Goal: Task Accomplishment & Management: Complete application form

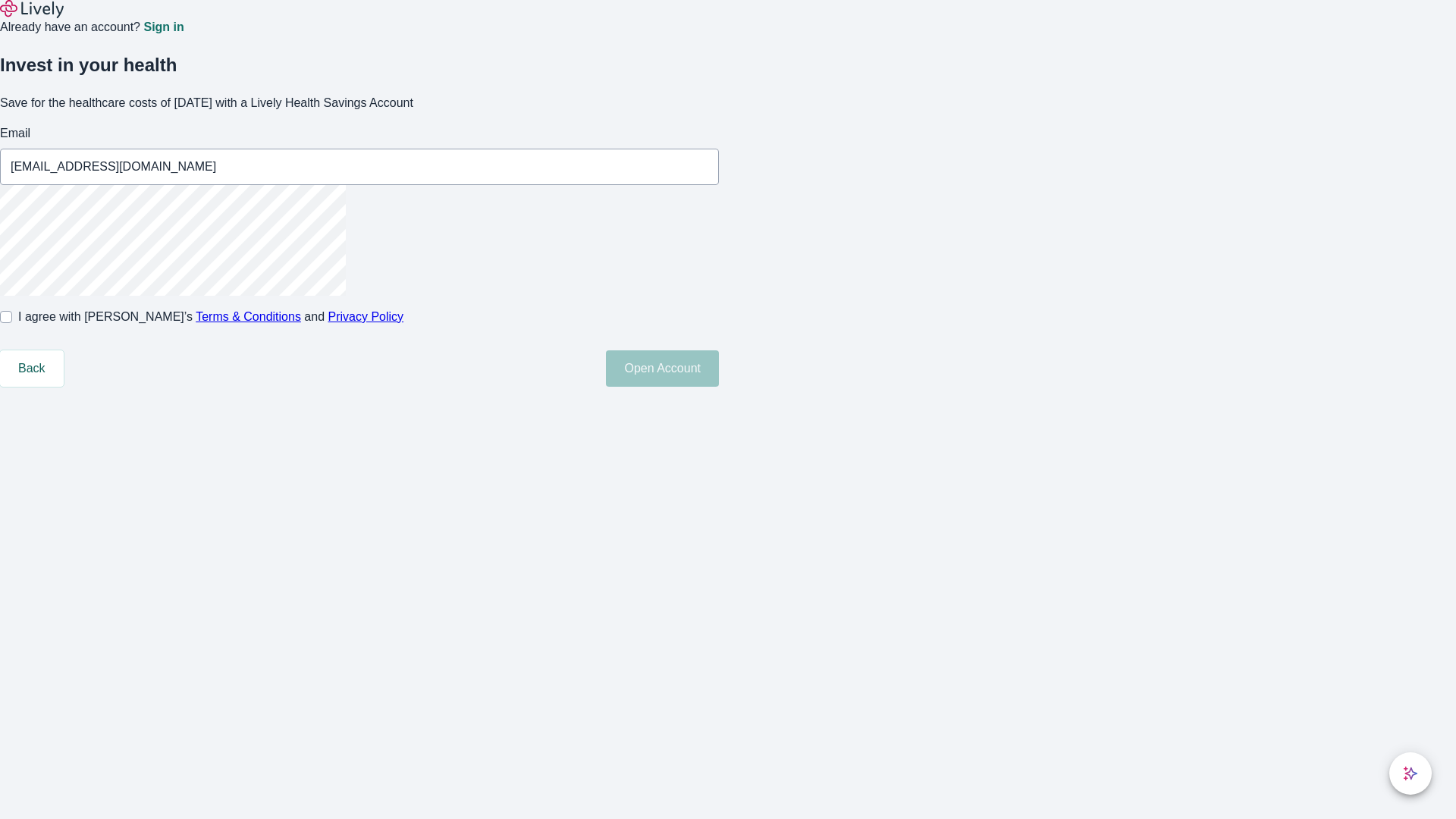
click at [12, 323] on input "I agree with Lively’s Terms & Conditions and Privacy Policy" at bounding box center [6, 316] width 12 height 12
checkbox input "true"
click at [719, 387] on button "Open Account" at bounding box center [662, 369] width 113 height 37
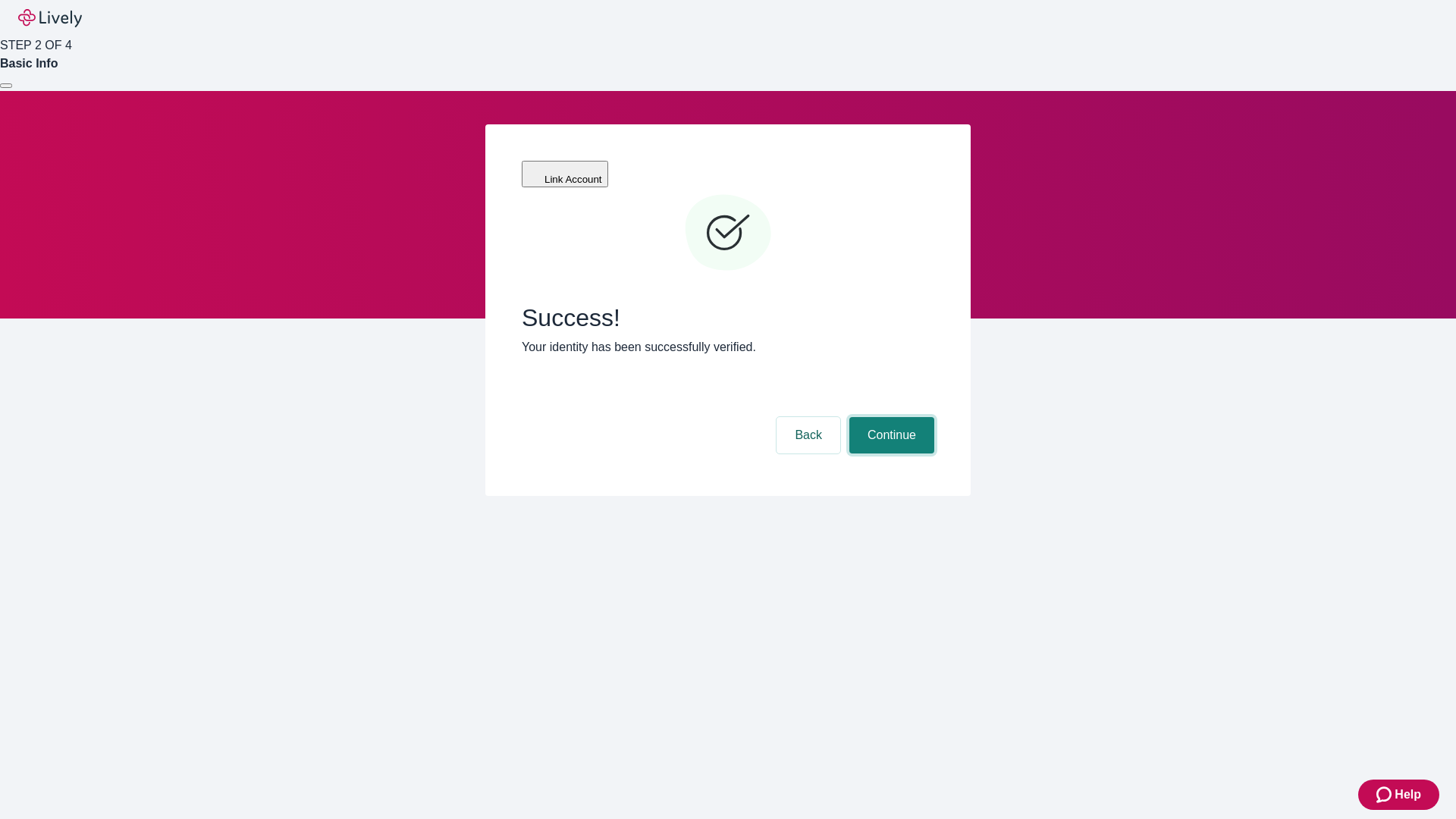
click at [889, 417] on button "Continue" at bounding box center [891, 435] width 85 height 37
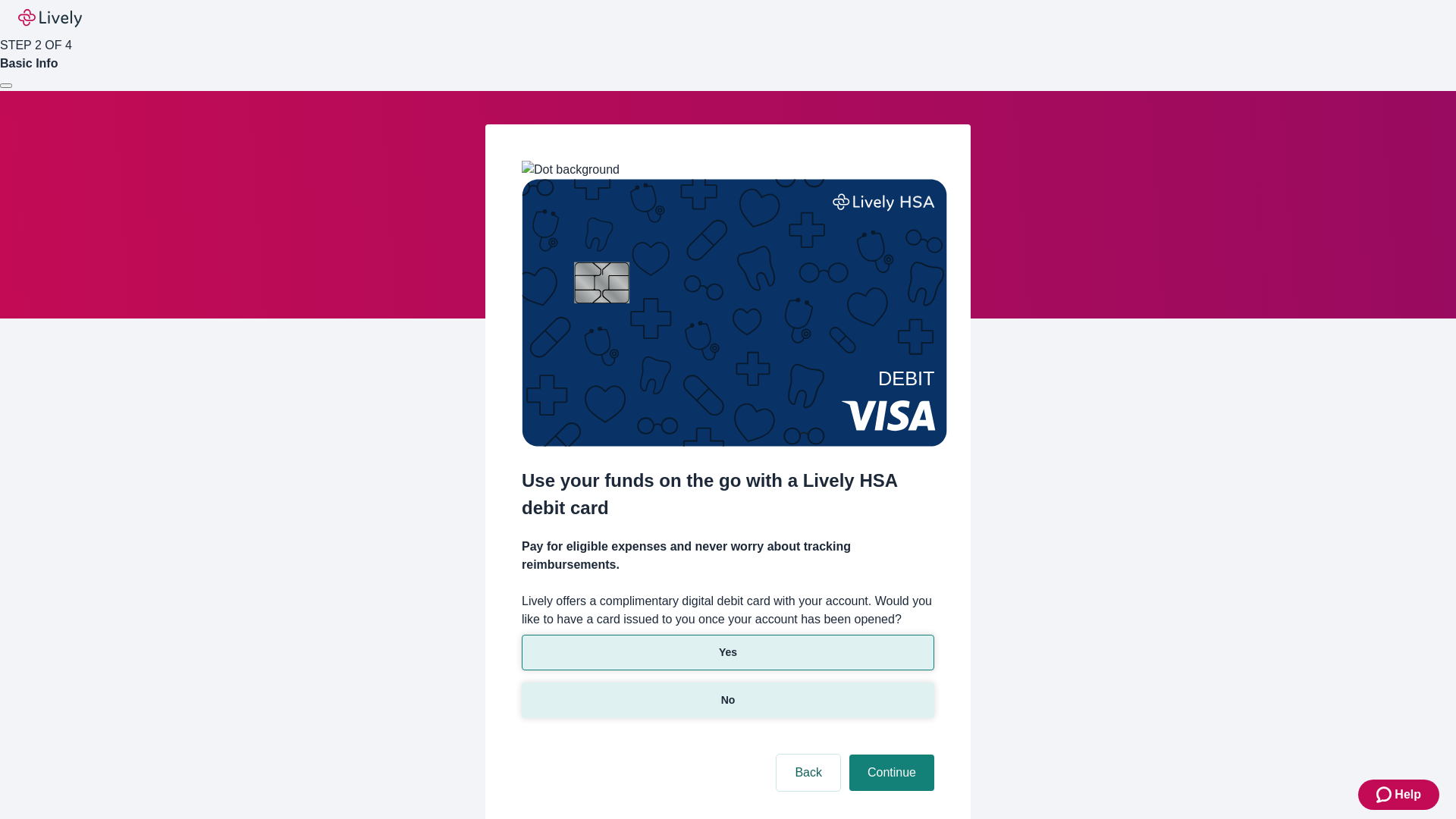
click at [727, 692] on p "No" at bounding box center [728, 700] width 15 height 16
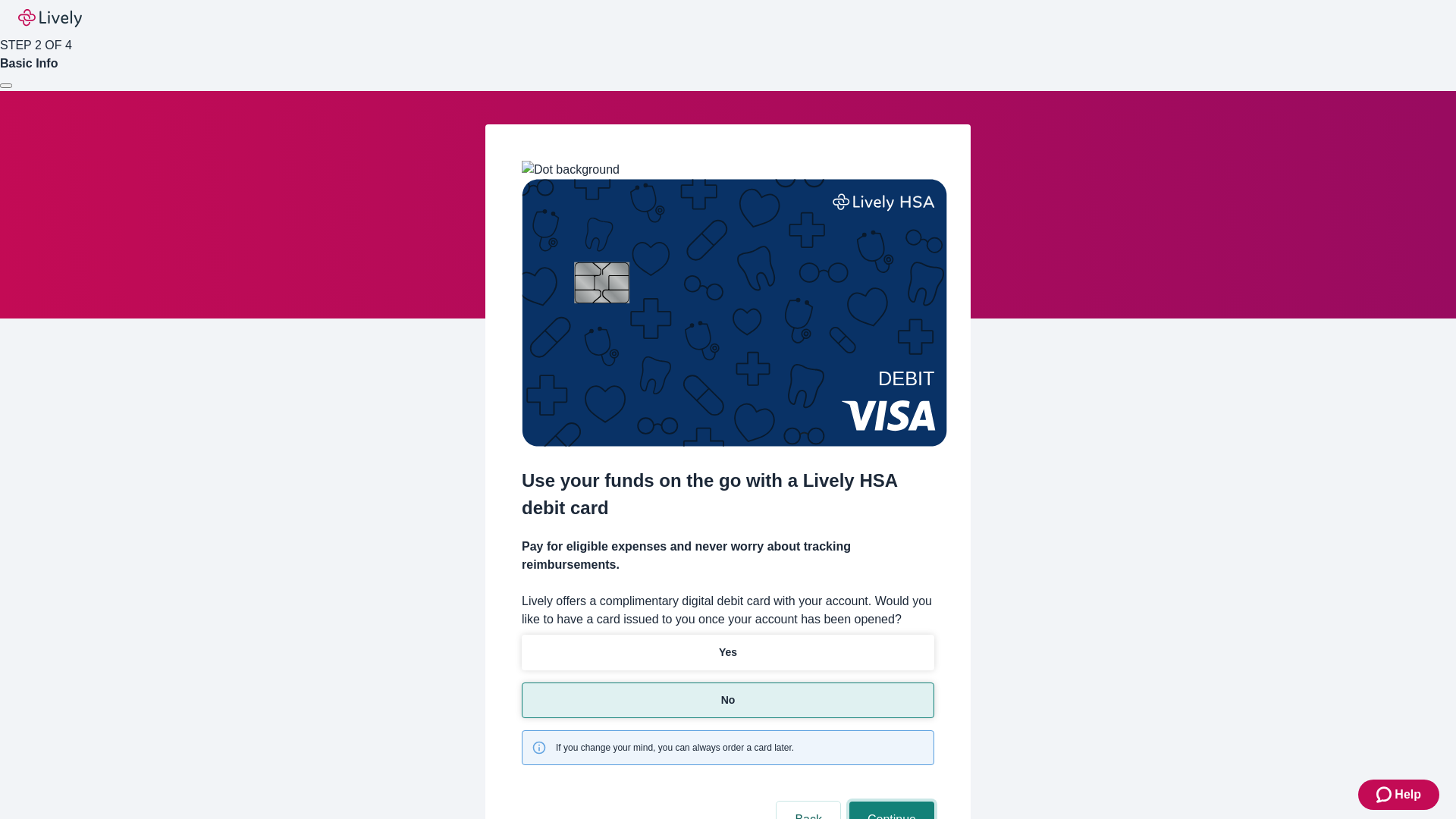
click at [889, 802] on button "Continue" at bounding box center [891, 820] width 85 height 37
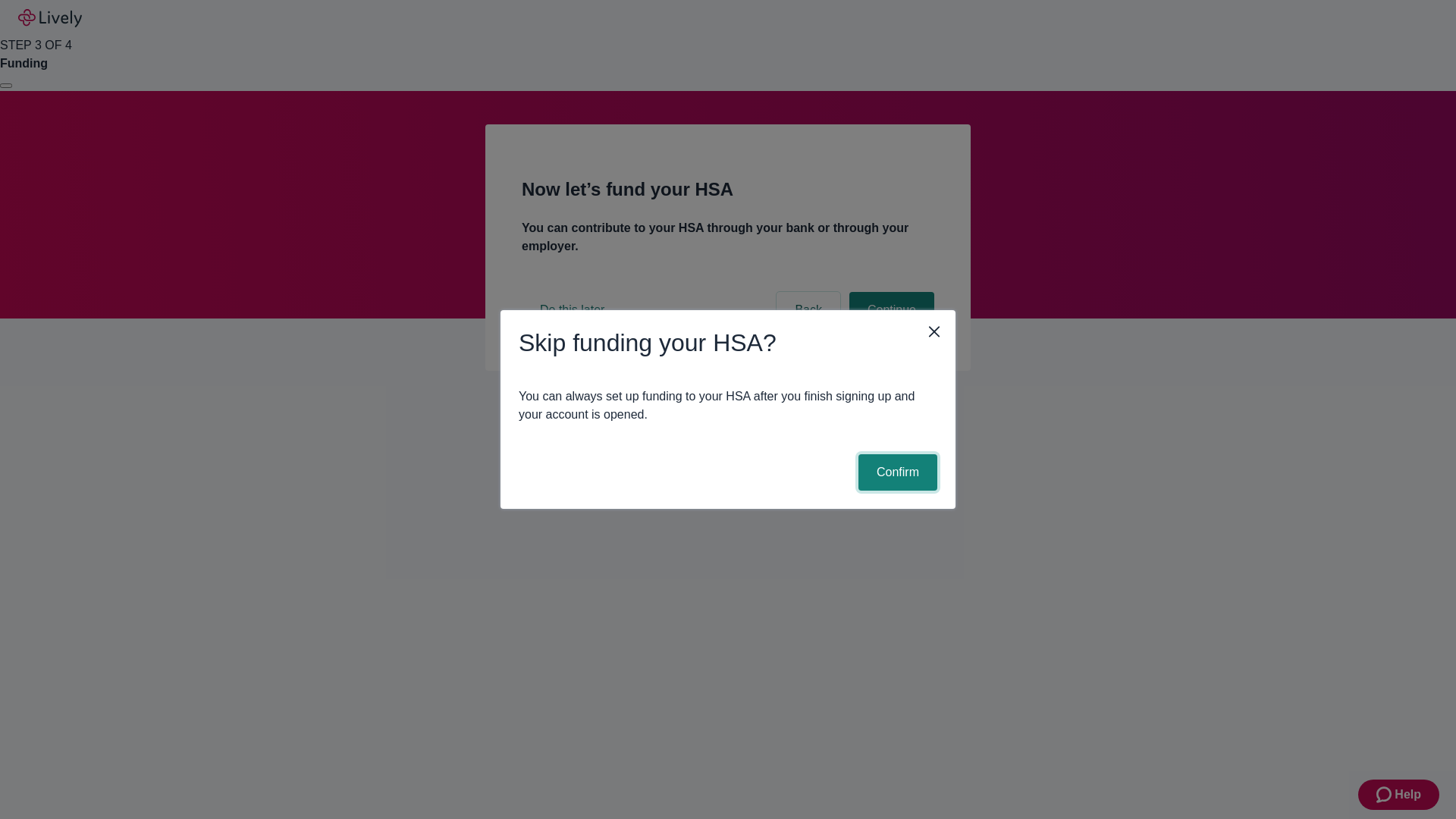
click at [895, 472] on button "Confirm" at bounding box center [897, 472] width 79 height 37
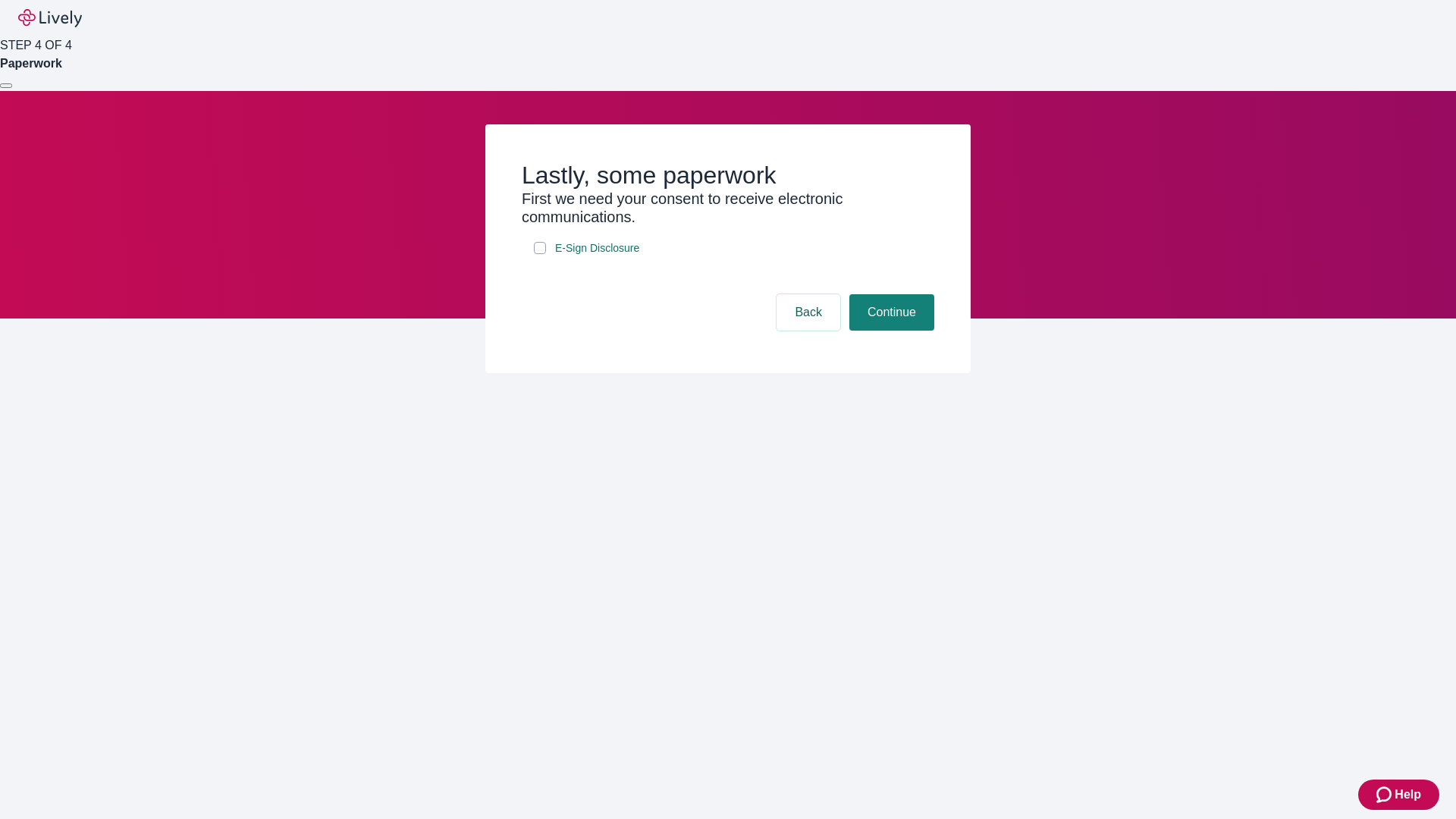
click at [540, 254] on input "E-Sign Disclosure" at bounding box center [539, 248] width 12 height 12
checkbox input "true"
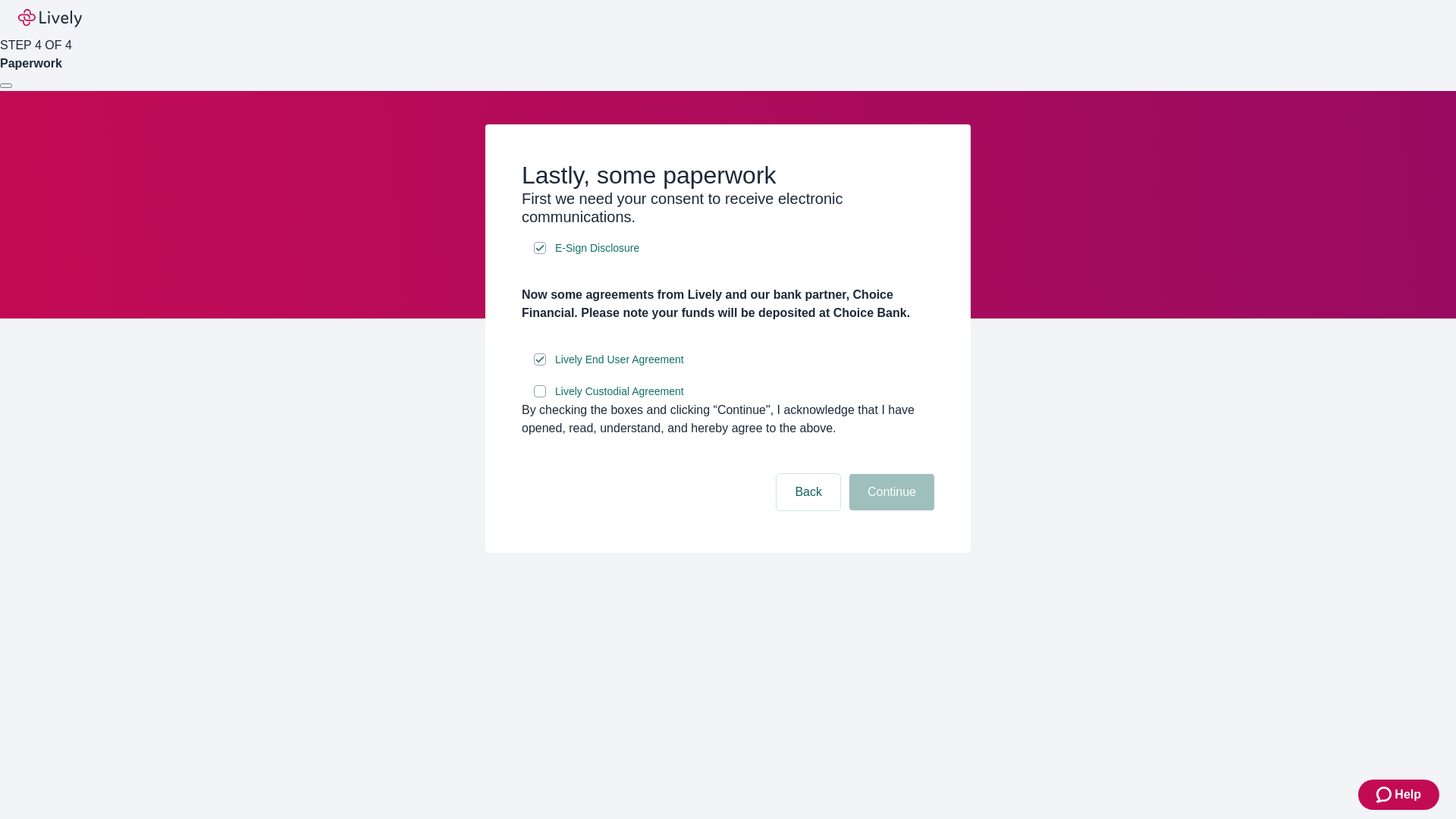
click at [540, 397] on input "Lively Custodial Agreement" at bounding box center [539, 391] width 12 height 12
checkbox input "true"
click at [889, 510] on button "Continue" at bounding box center [891, 492] width 85 height 37
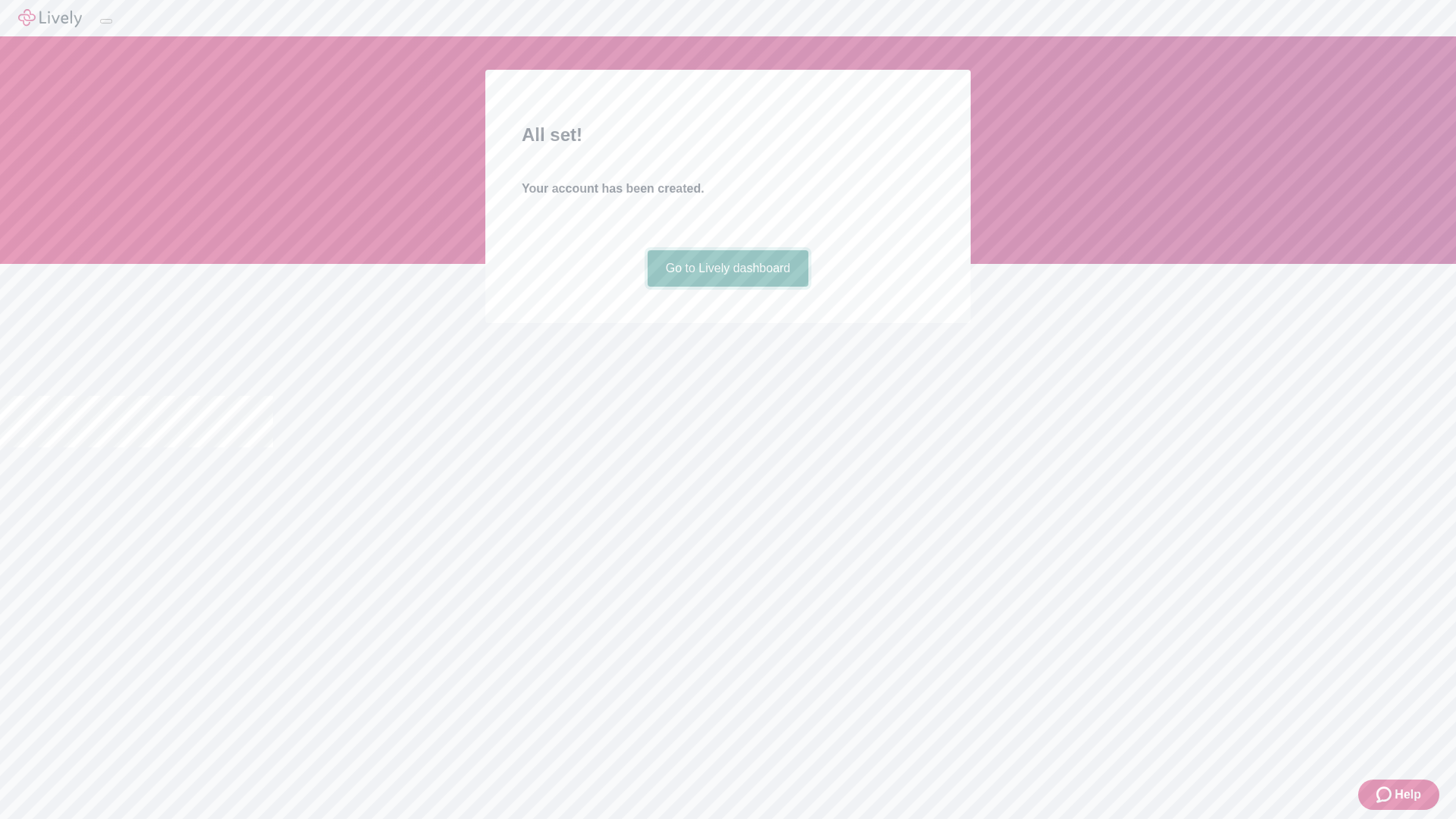
click at [727, 287] on link "Go to Lively dashboard" at bounding box center [728, 268] width 162 height 37
